Goal: Answer question/provide support

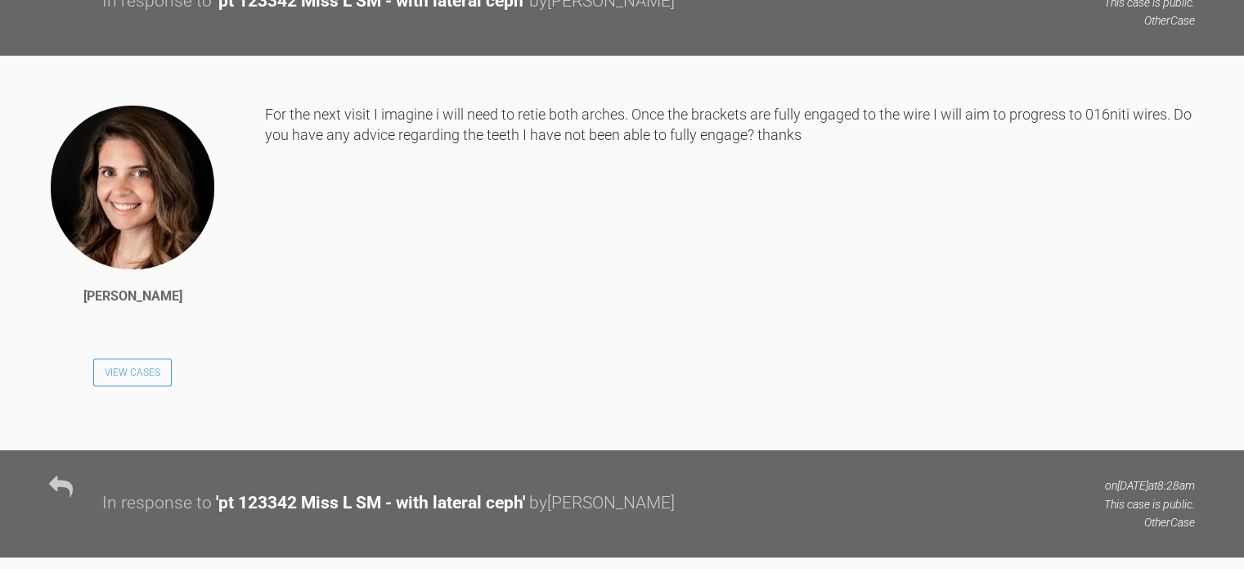
scroll to position [3531, 0]
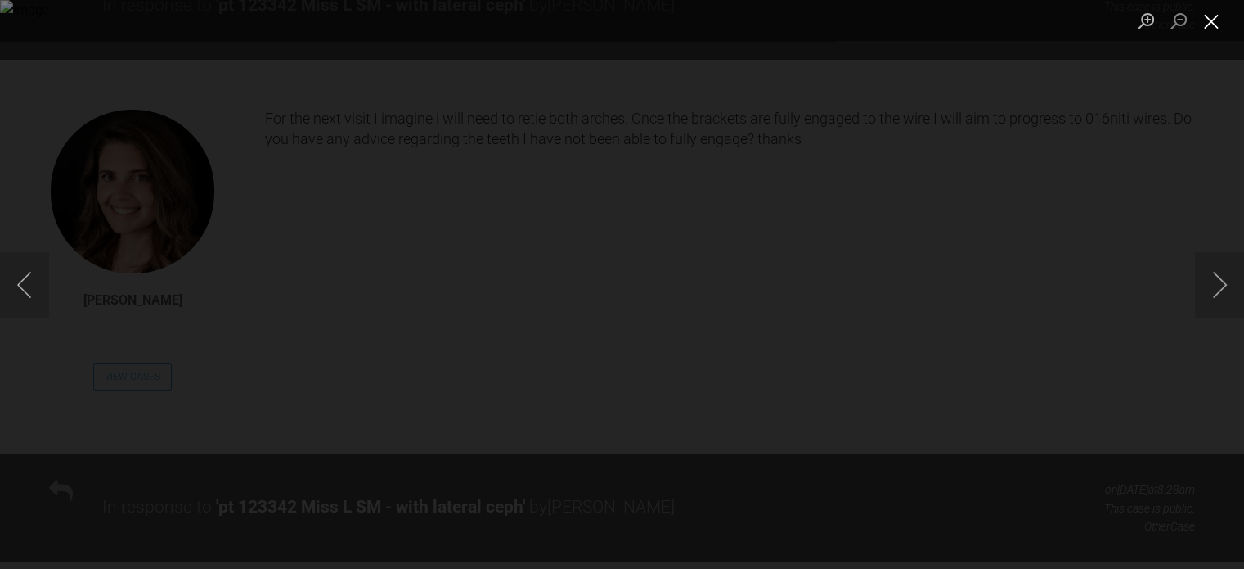
click at [1213, 24] on button "Close lightbox" at bounding box center [1211, 21] width 33 height 29
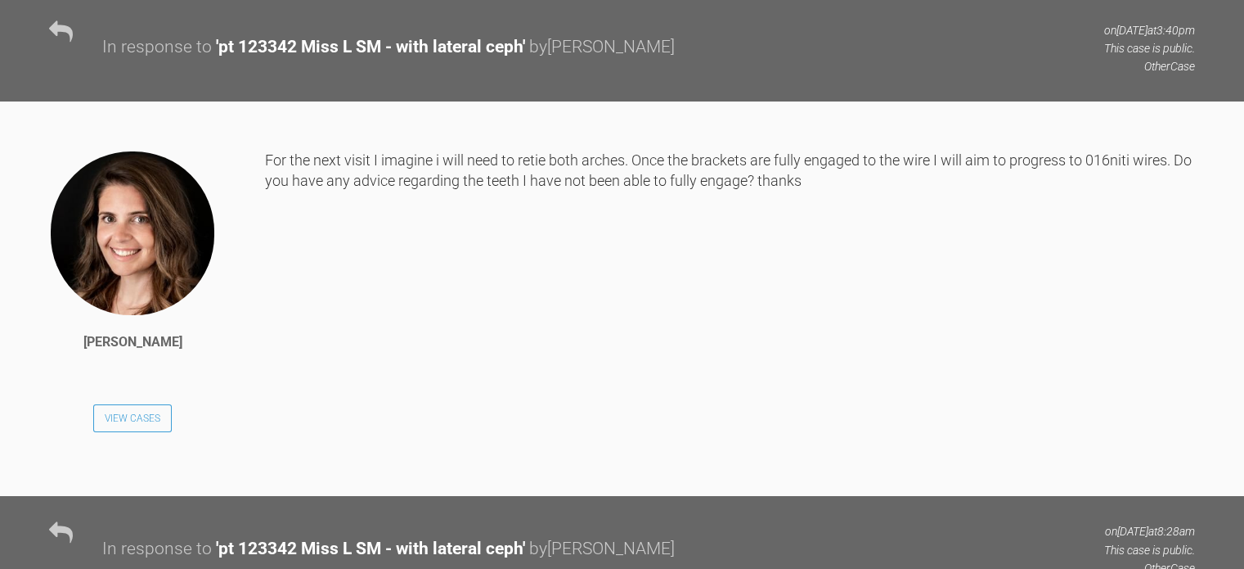
scroll to position [3488, 0]
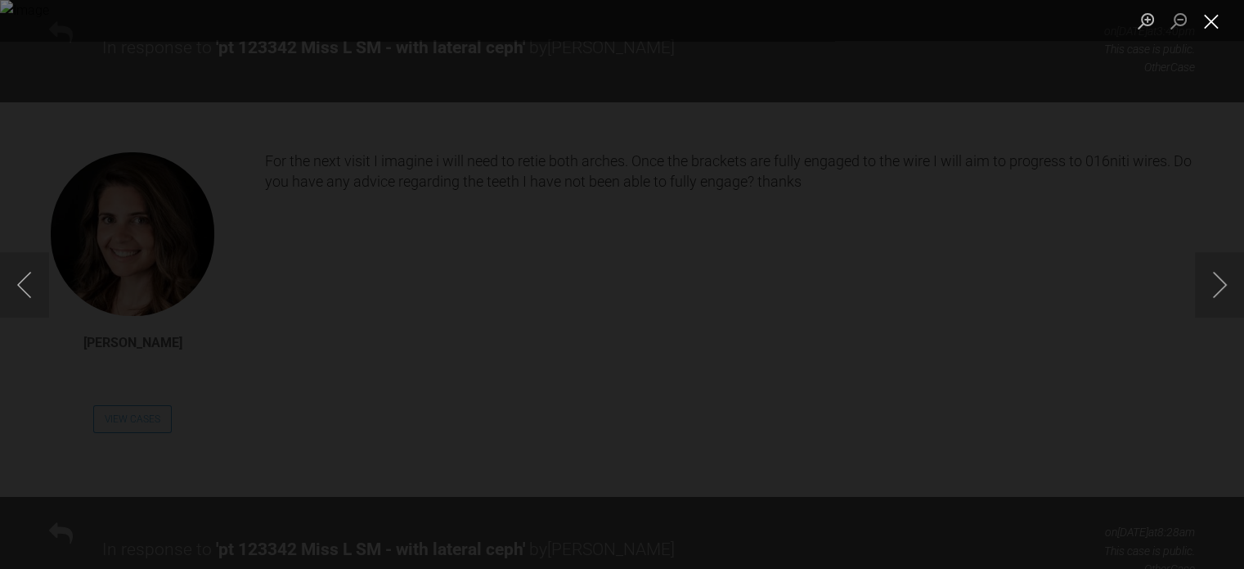
click at [1217, 14] on button "Close lightbox" at bounding box center [1211, 21] width 33 height 29
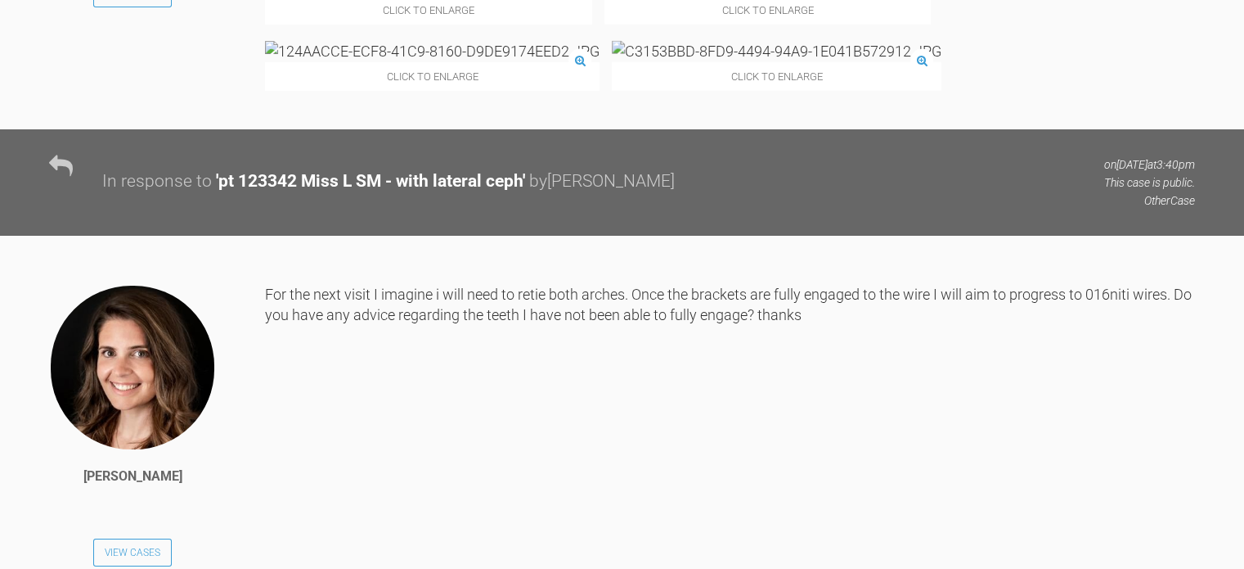
scroll to position [3351, 0]
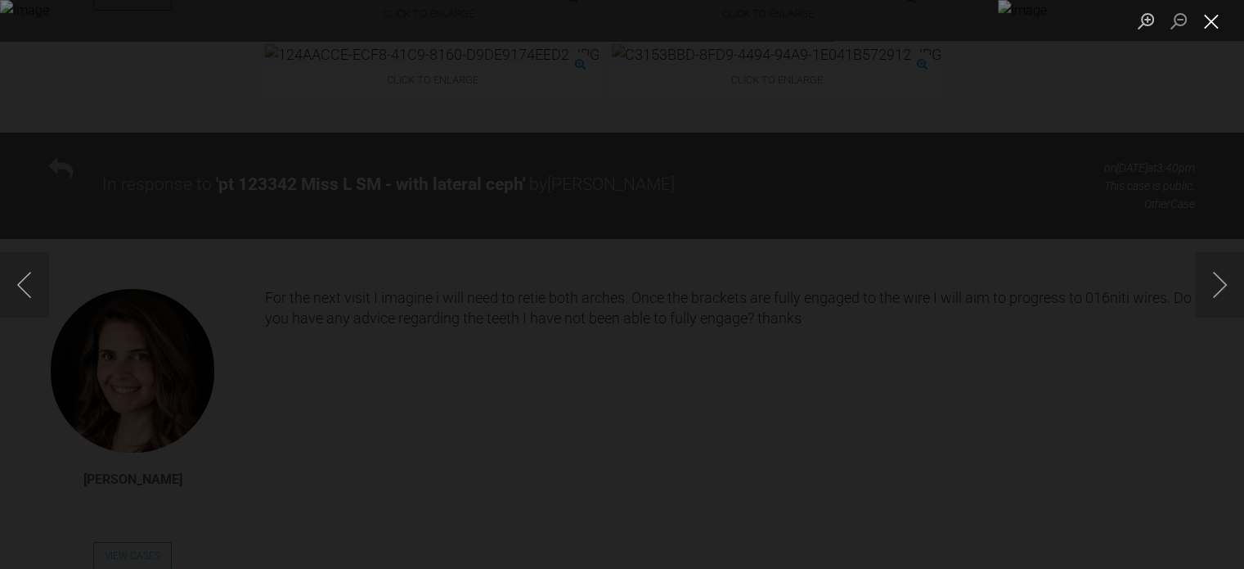
click at [1217, 25] on button "Close lightbox" at bounding box center [1211, 21] width 33 height 29
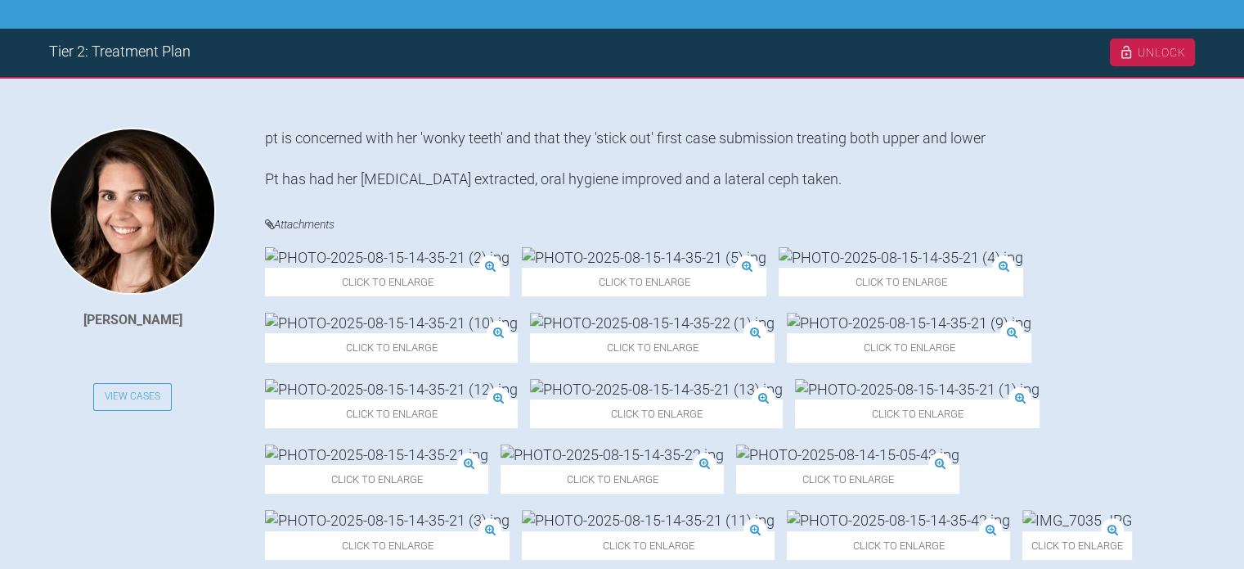
scroll to position [0, 0]
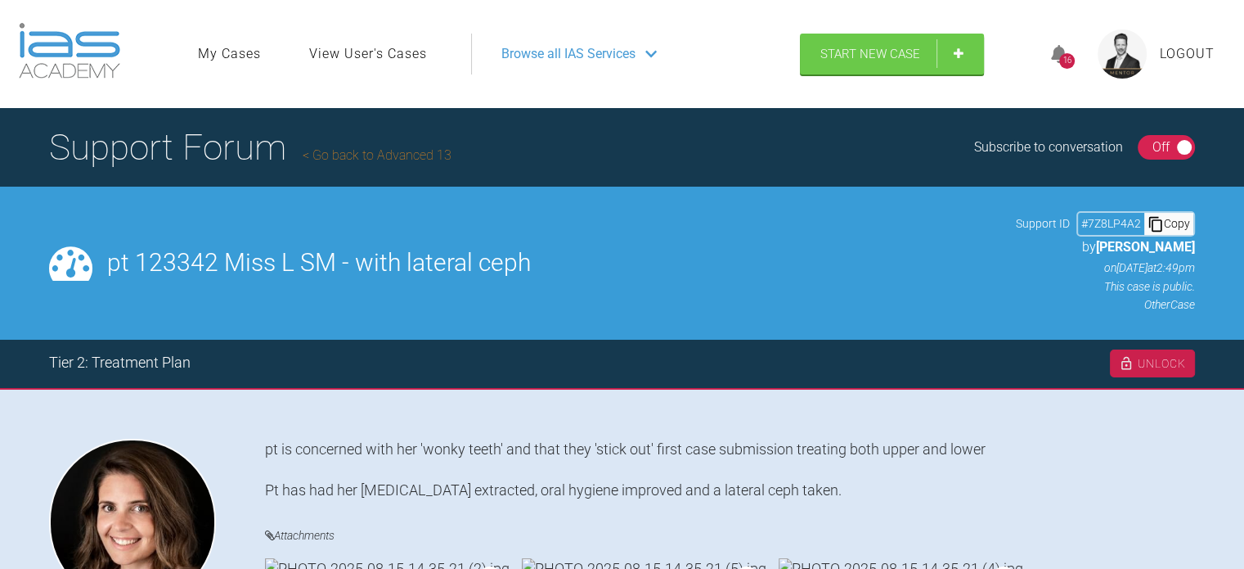
click at [361, 148] on link "Go back to Advanced 13" at bounding box center [377, 155] width 149 height 16
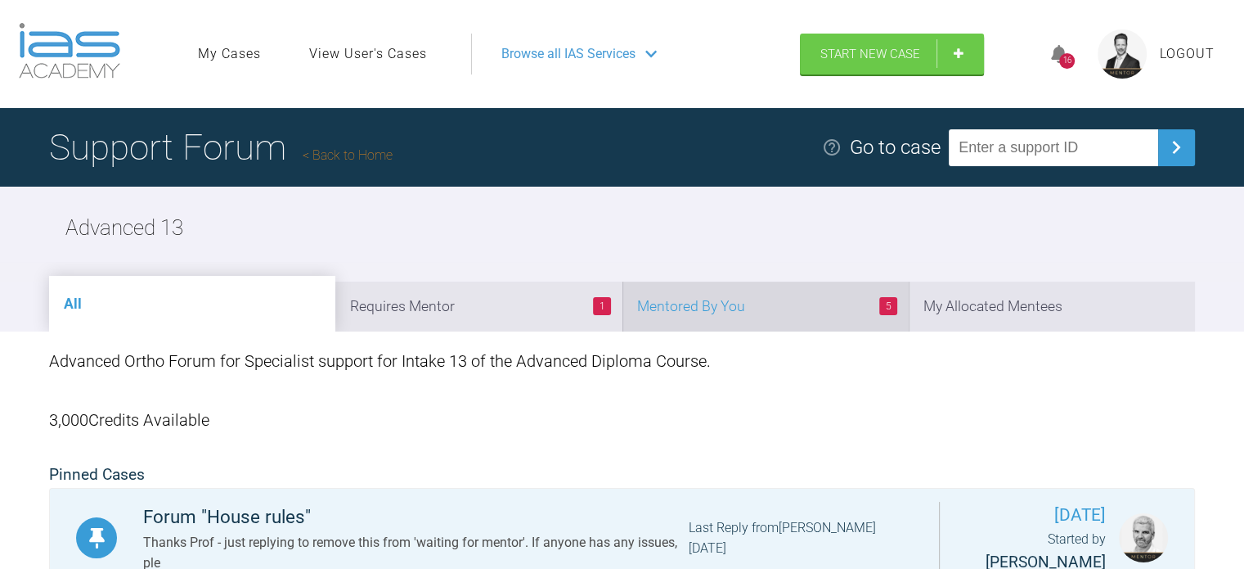
click at [799, 329] on li "5 Mentored By You" at bounding box center [766, 306] width 286 height 50
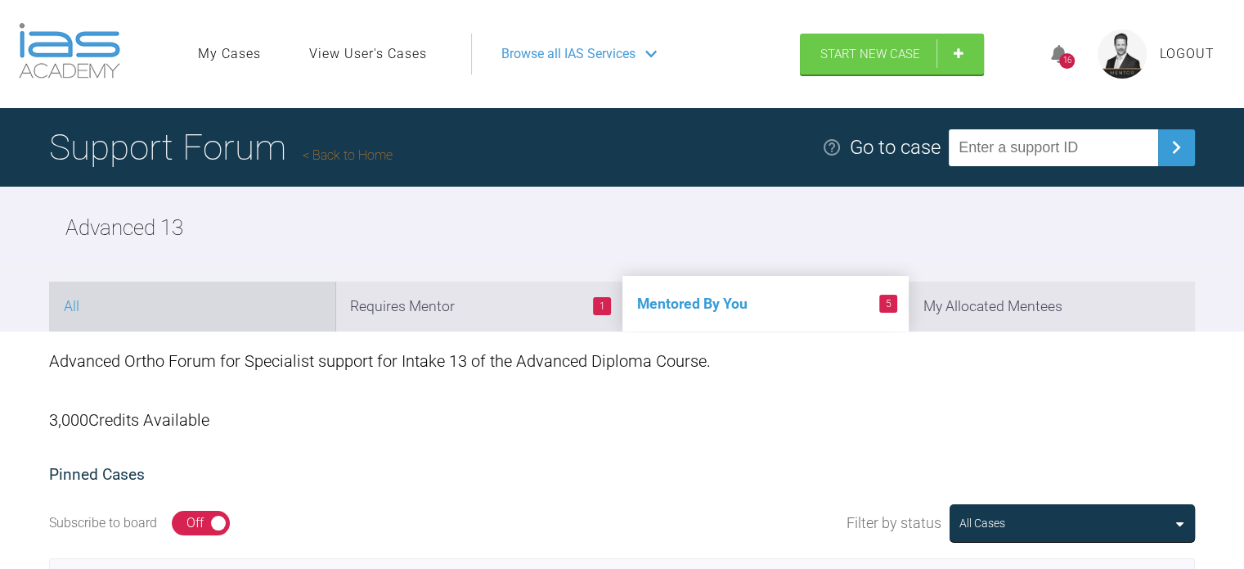
click at [223, 308] on li "All" at bounding box center [192, 306] width 286 height 50
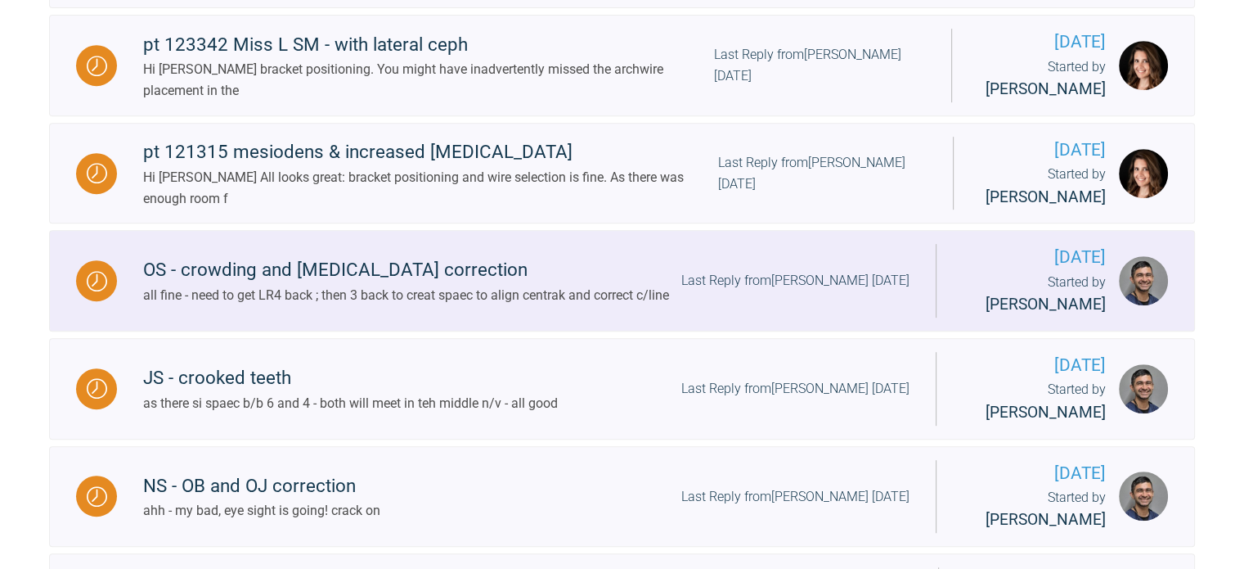
scroll to position [854, 0]
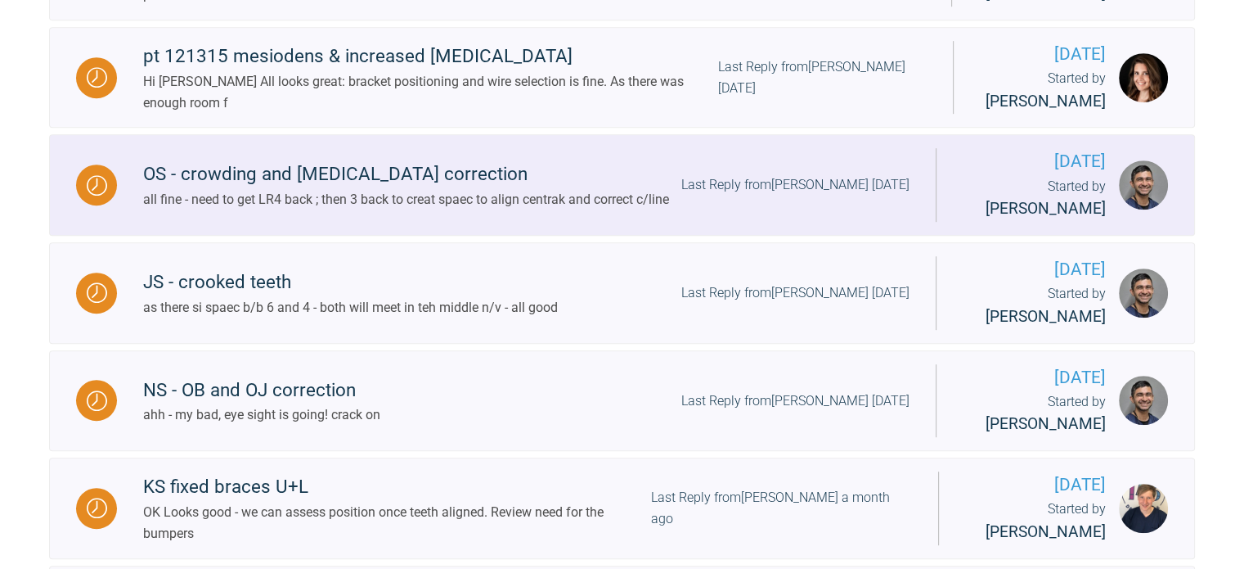
click at [370, 180] on div "OS - crowding and [MEDICAL_DATA] correction" at bounding box center [406, 174] width 526 height 29
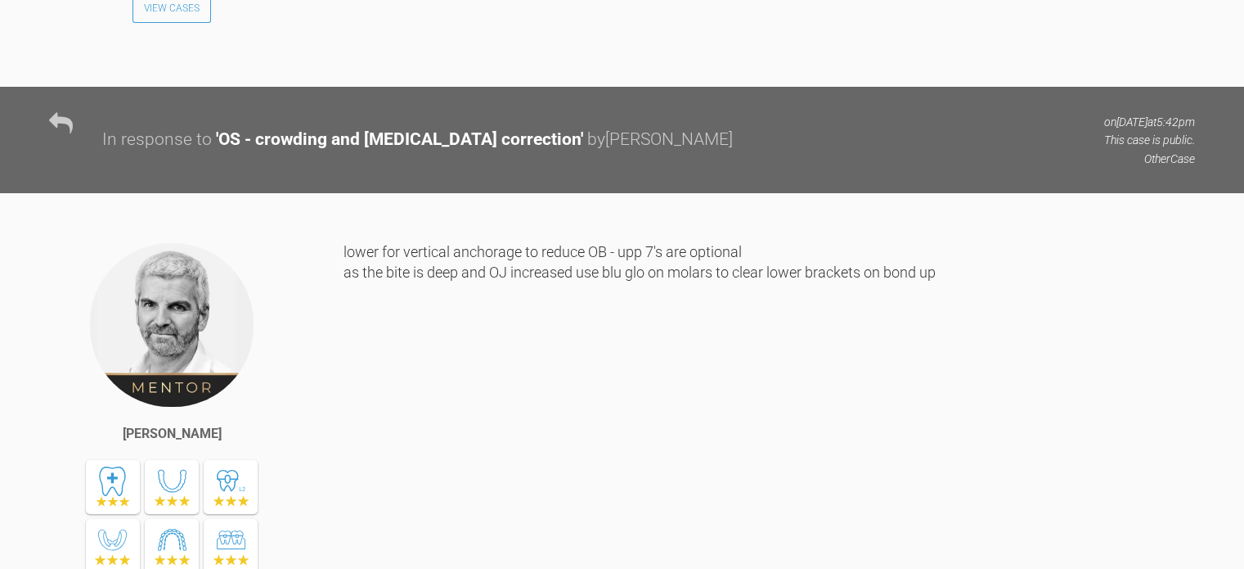
scroll to position [6660, 0]
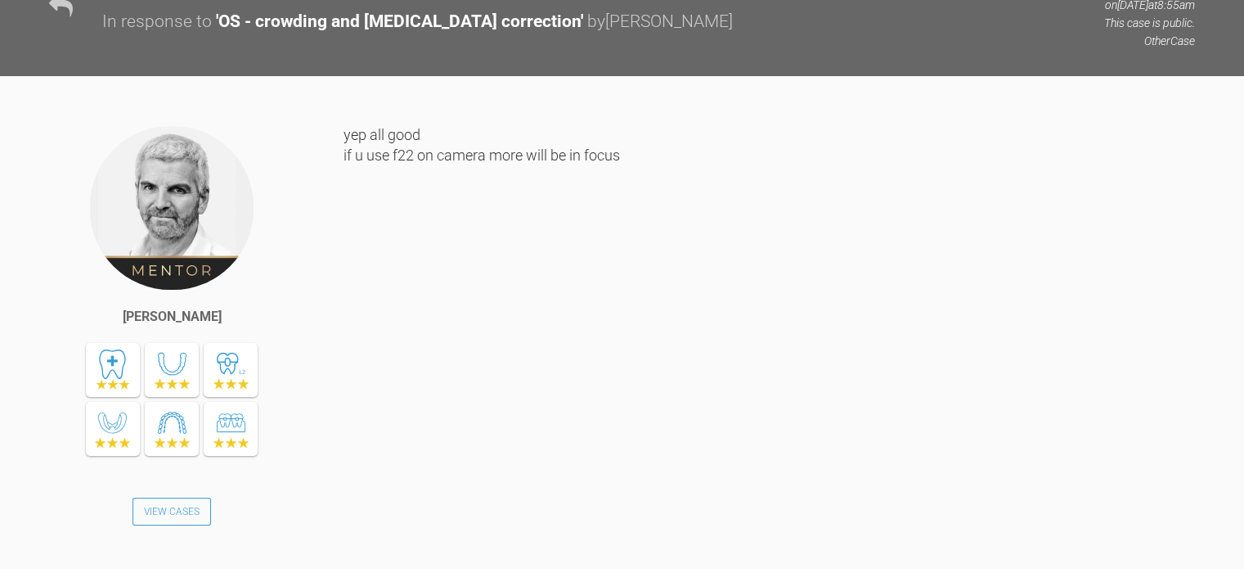
scroll to position [9221, 0]
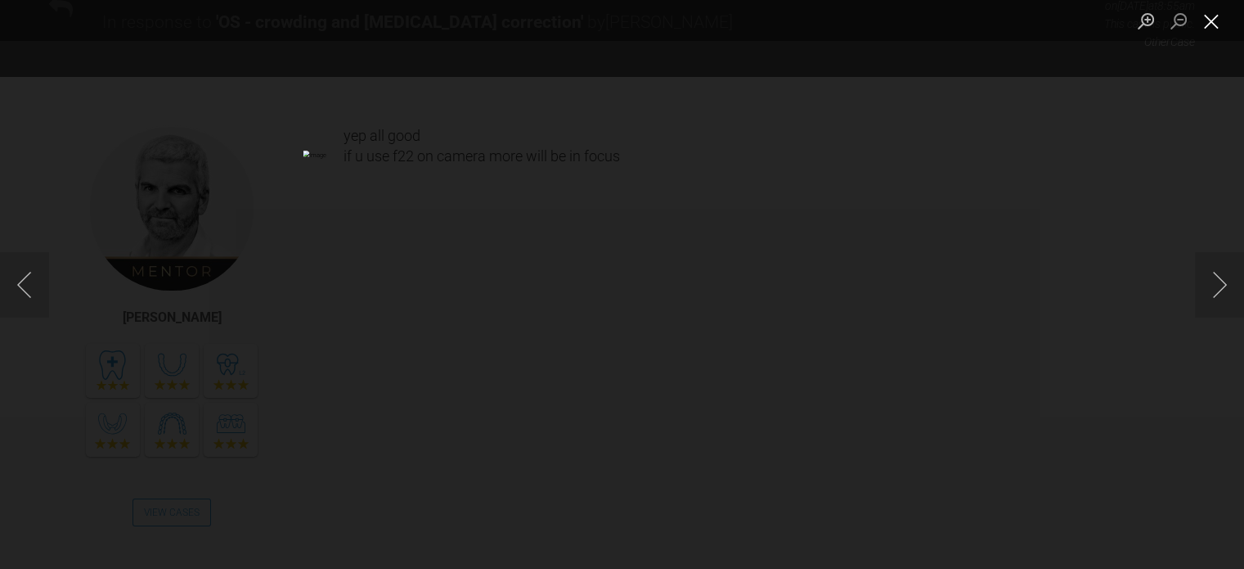
click at [1213, 15] on button "Close lightbox" at bounding box center [1211, 21] width 33 height 29
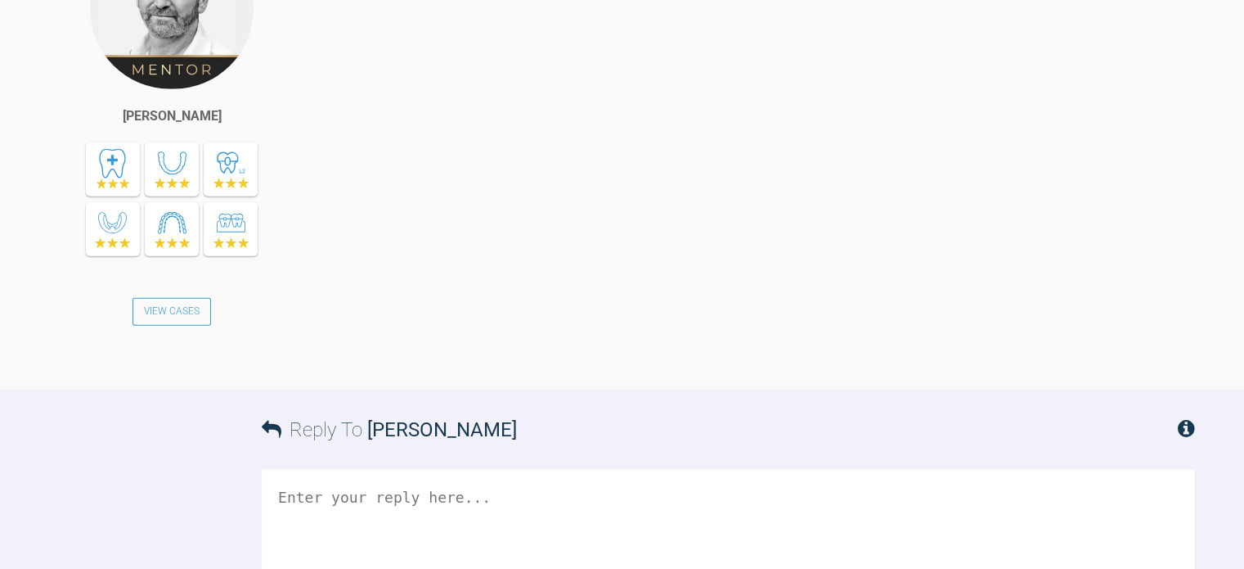
scroll to position [10641, 0]
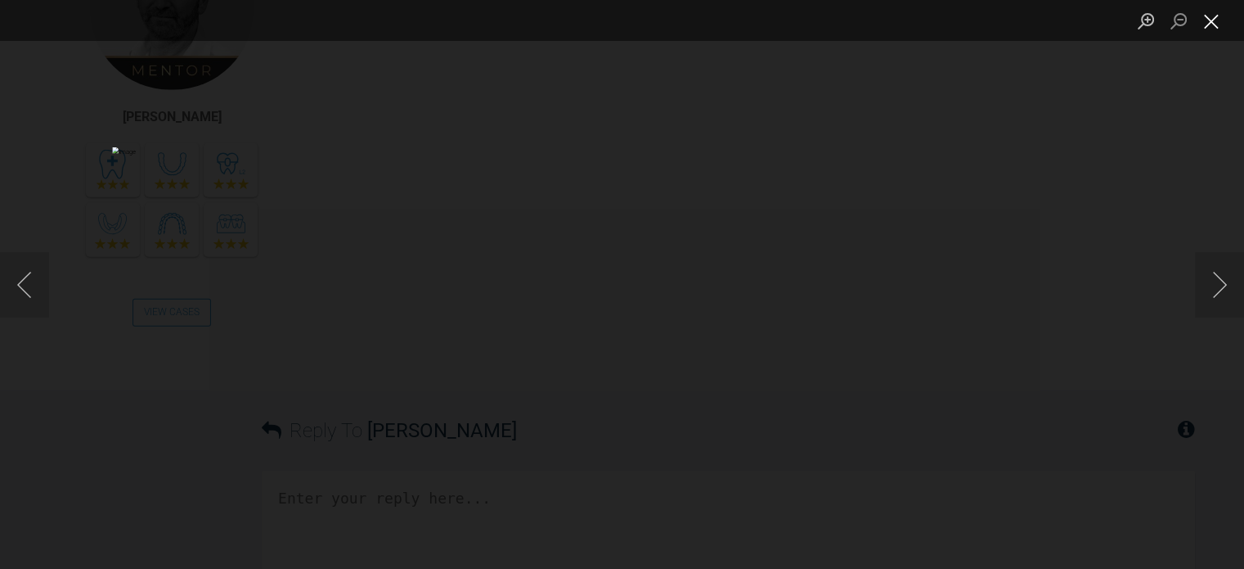
click at [1216, 25] on button "Close lightbox" at bounding box center [1211, 21] width 33 height 29
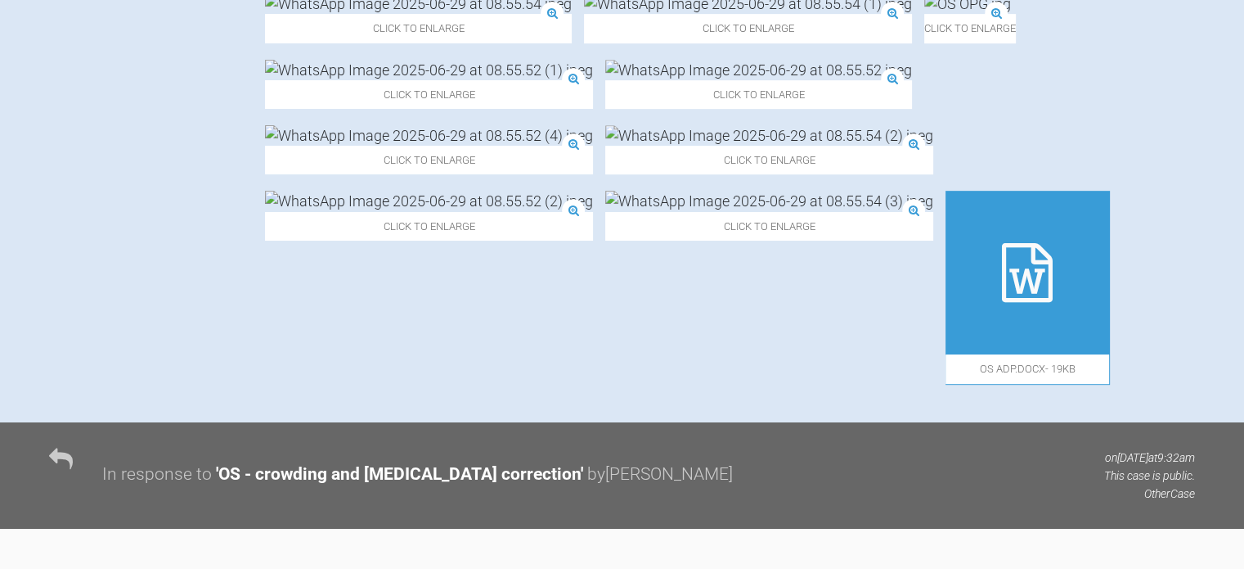
scroll to position [839, 0]
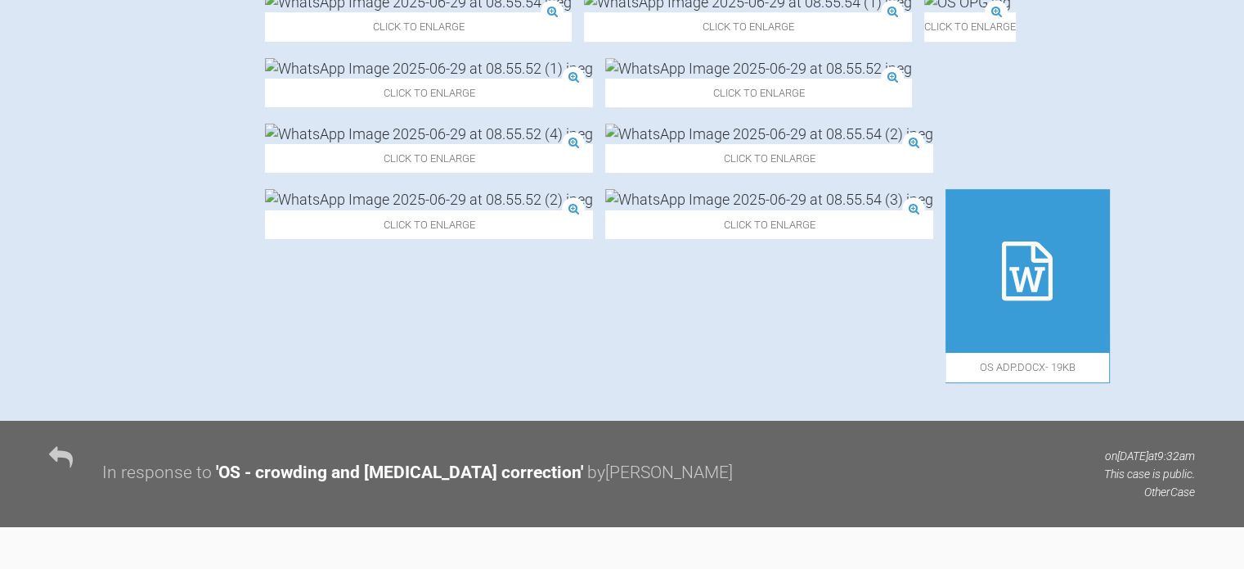
click at [934, 209] on img at bounding box center [769, 199] width 328 height 20
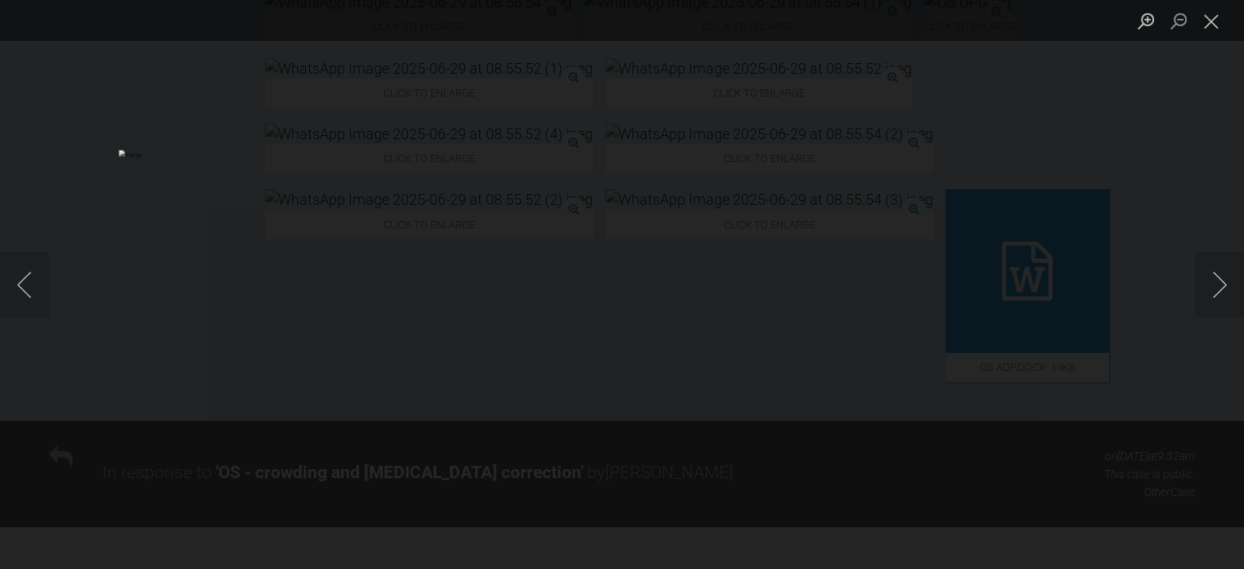
click at [1124, 146] on div "Lightbox" at bounding box center [622, 284] width 1244 height 569
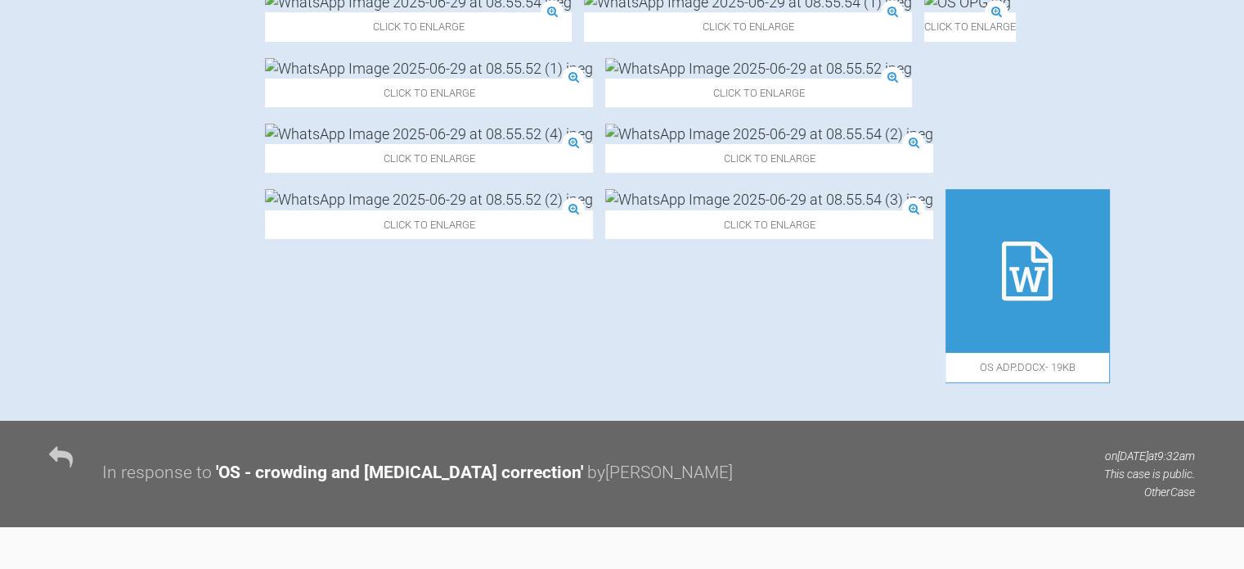
click at [934, 209] on img at bounding box center [769, 199] width 328 height 20
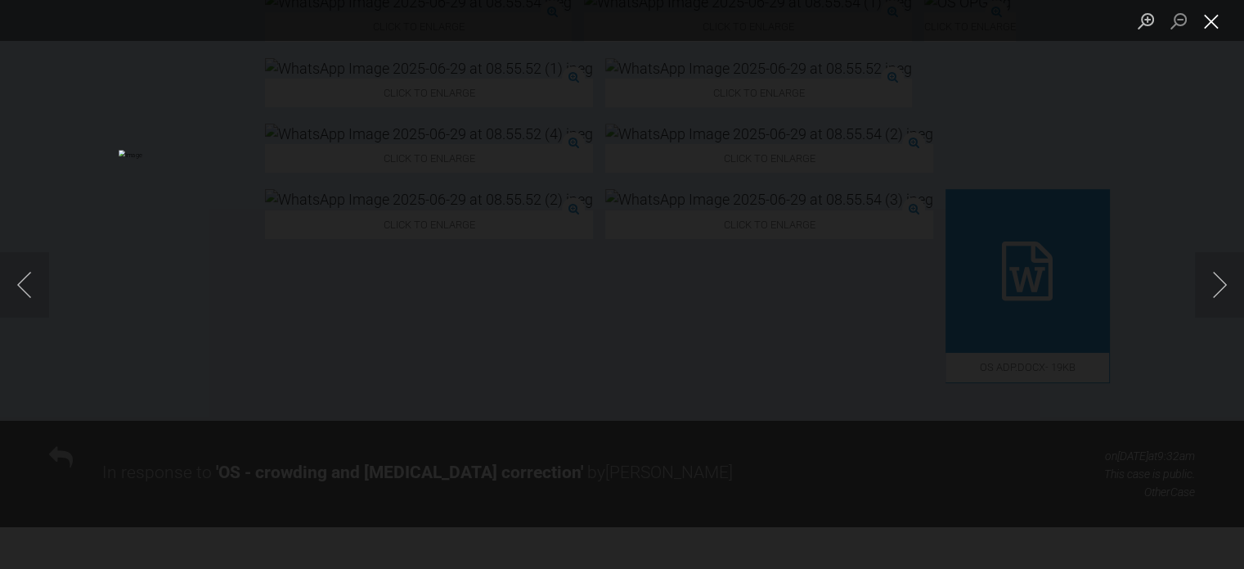
click at [1205, 25] on button "Close lightbox" at bounding box center [1211, 21] width 33 height 29
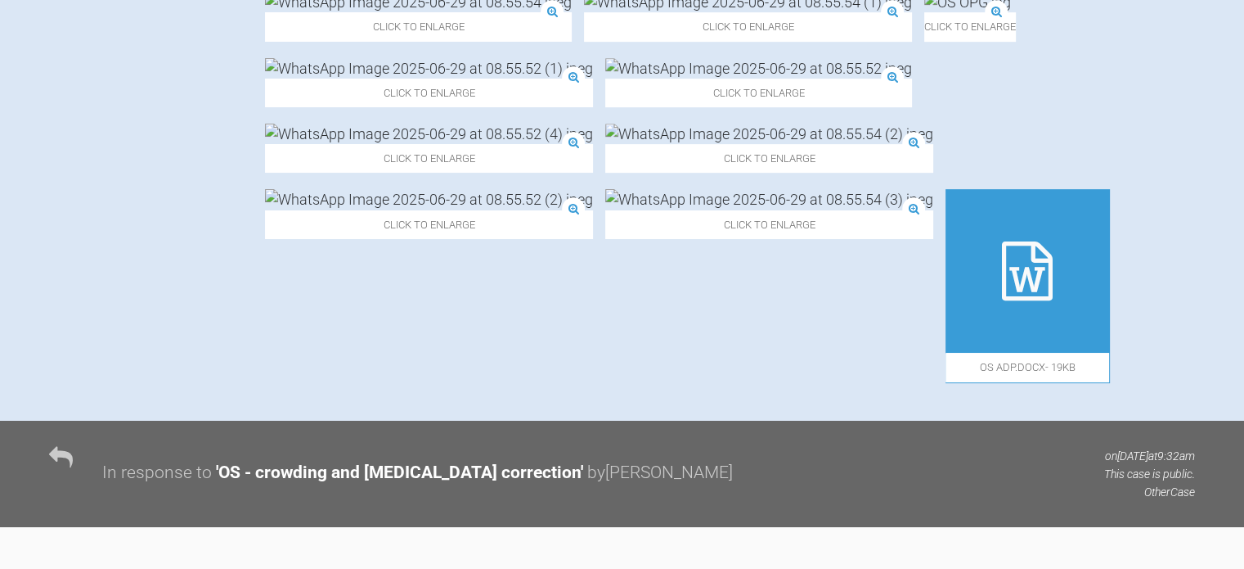
click at [720, 12] on img at bounding box center [748, 2] width 328 height 20
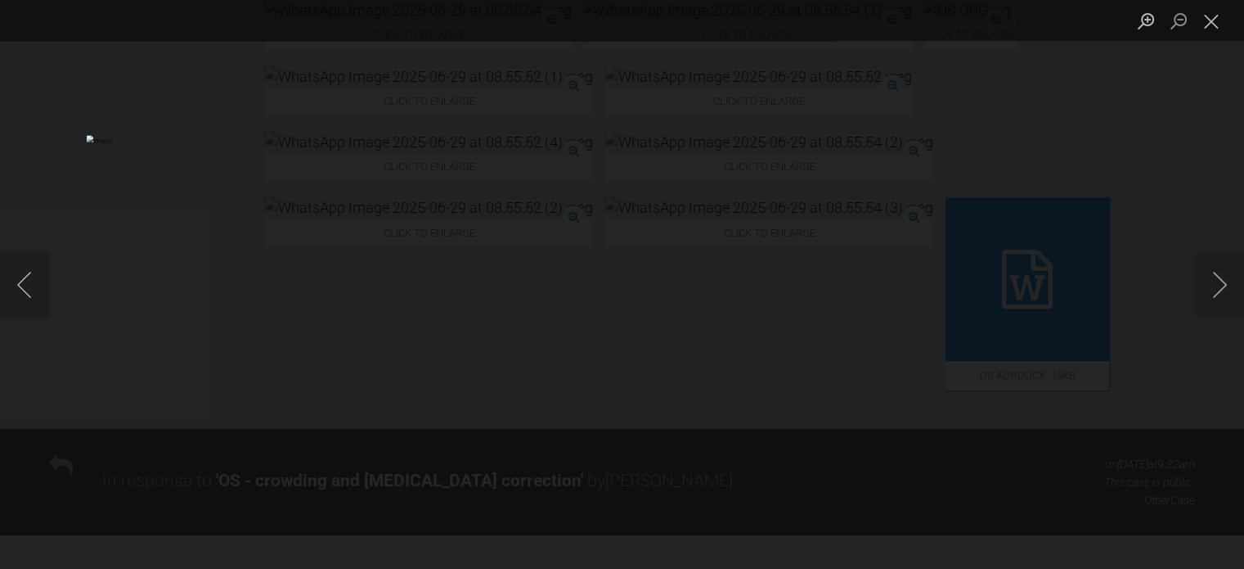
scroll to position [826, 0]
click at [1204, 23] on button "Close lightbox" at bounding box center [1211, 21] width 33 height 29
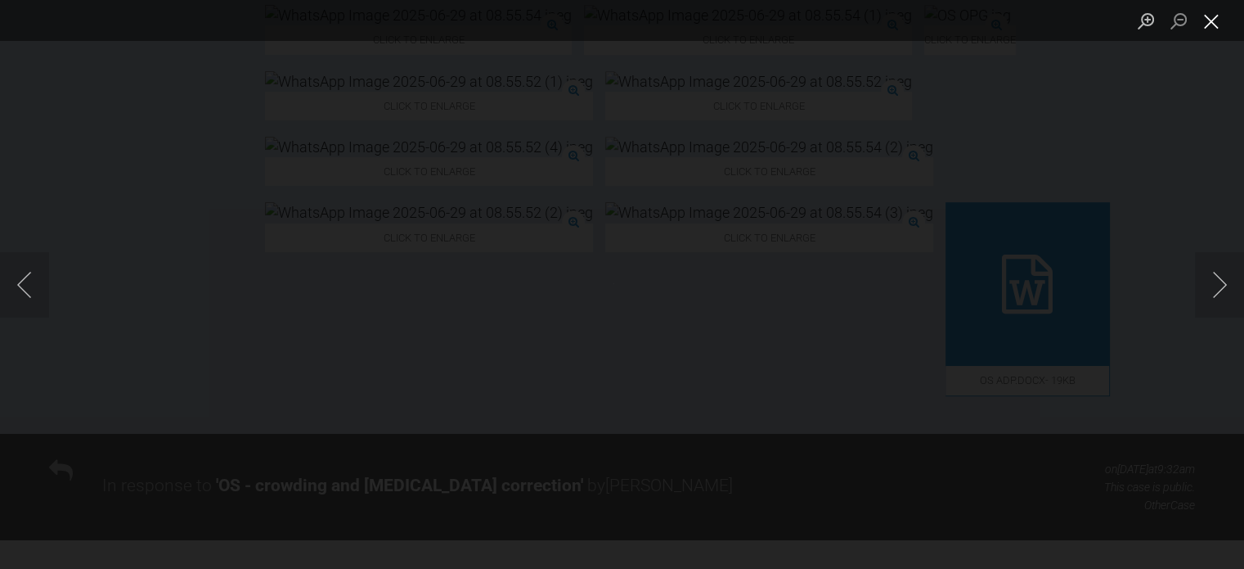
click at [1213, 16] on button "Close lightbox" at bounding box center [1211, 21] width 33 height 29
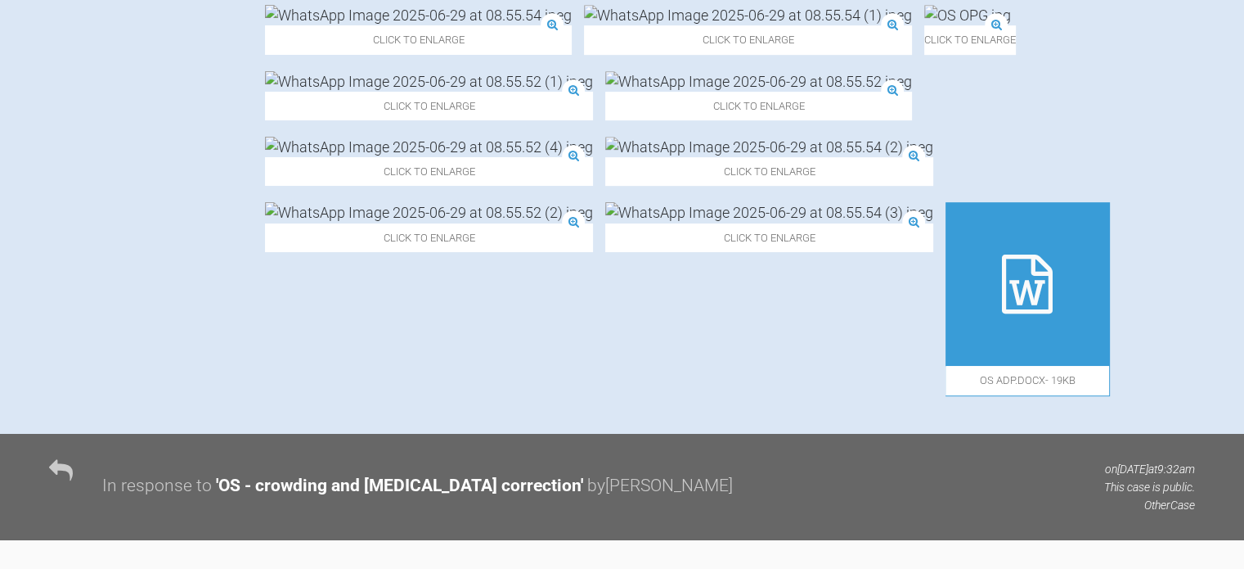
click at [593, 92] on img at bounding box center [429, 81] width 328 height 20
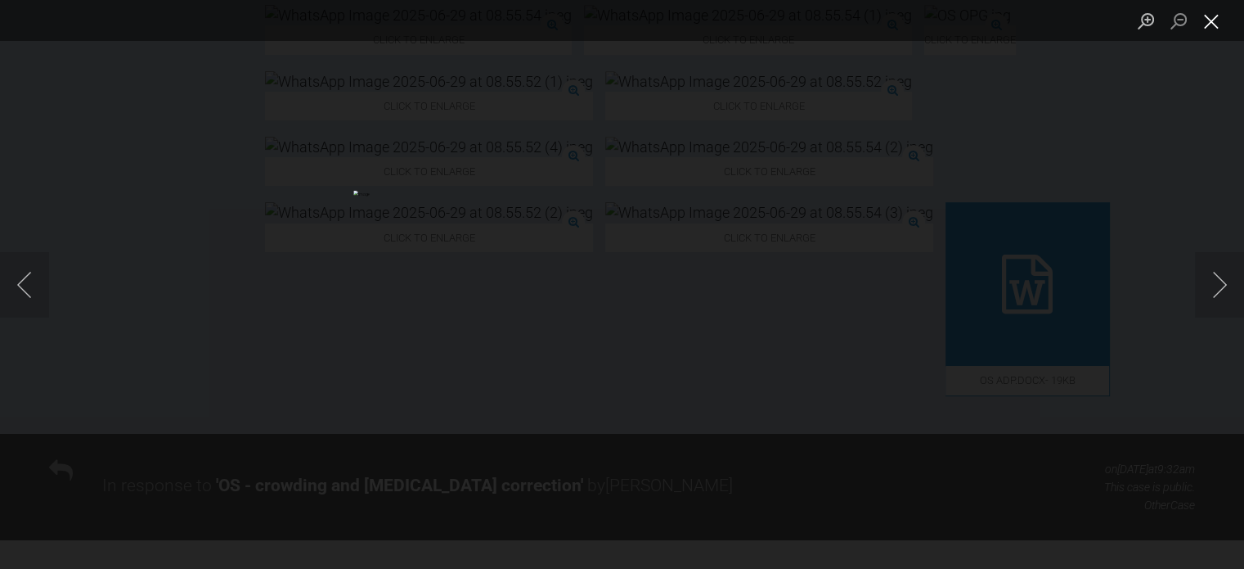
click at [1214, 19] on button "Close lightbox" at bounding box center [1211, 21] width 33 height 29
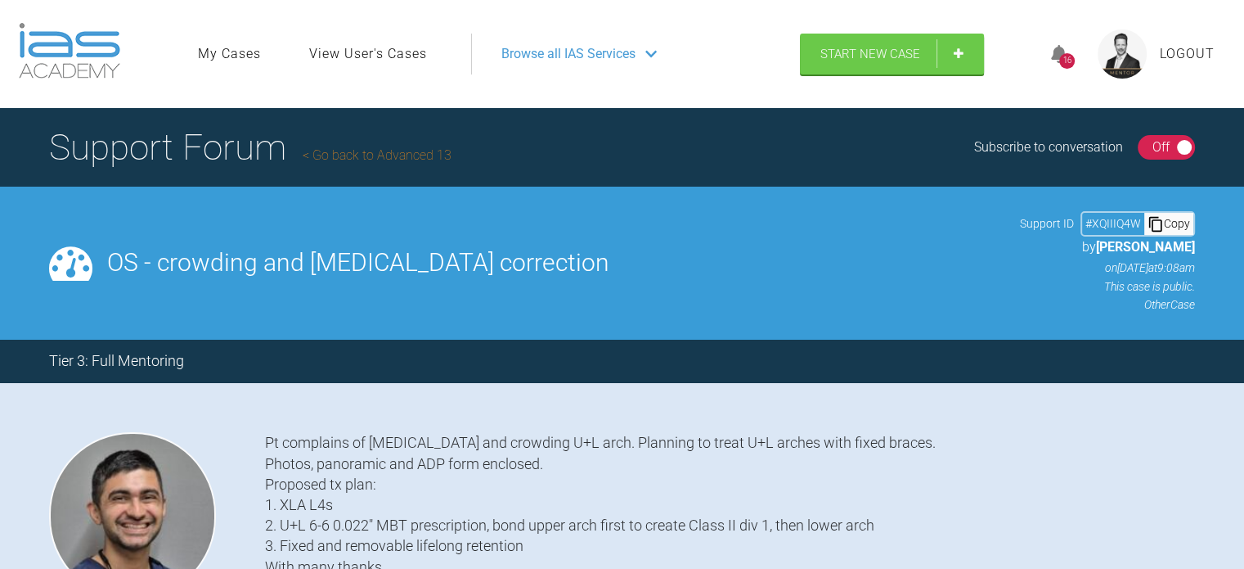
scroll to position [0, 0]
click at [368, 143] on h1 "Support Forum Go back to Advanced 13" at bounding box center [250, 147] width 403 height 57
click at [352, 147] on link "Go back to Advanced 13" at bounding box center [377, 155] width 149 height 16
